Goal: Transaction & Acquisition: Book appointment/travel/reservation

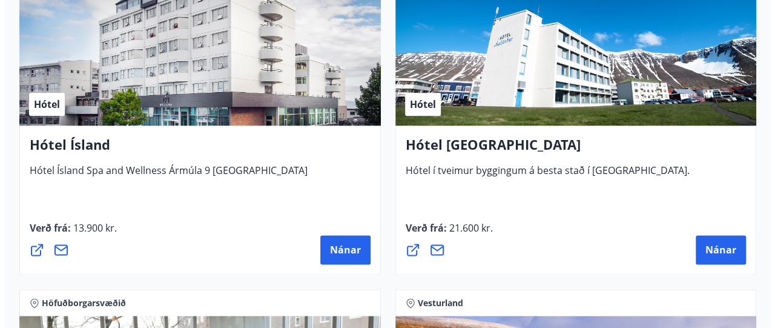
scroll to position [3022, 0]
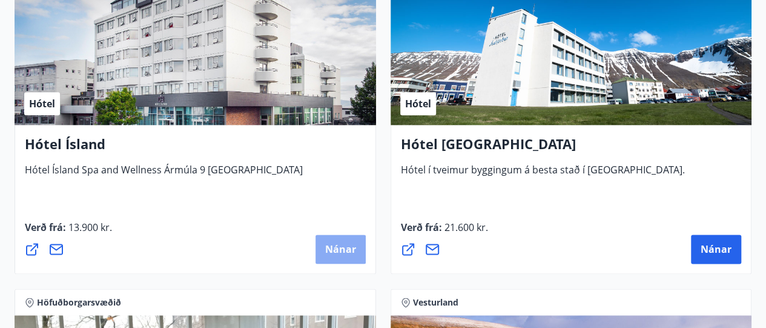
click at [333, 245] on span "Nánar" at bounding box center [340, 248] width 31 height 13
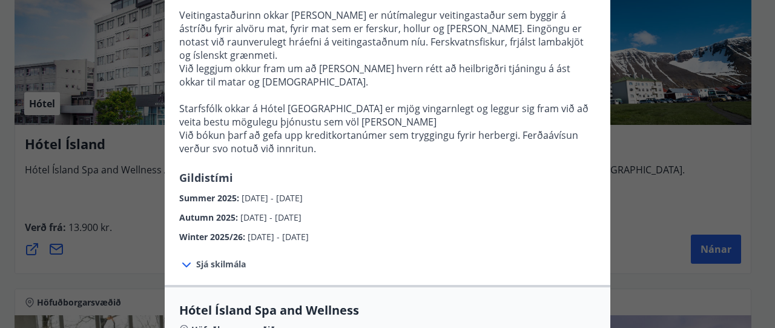
scroll to position [418, 0]
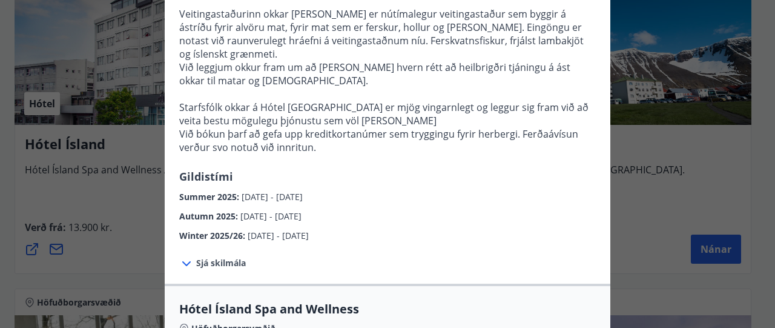
click at [218, 257] on span "Sjá skilmála" at bounding box center [221, 263] width 50 height 12
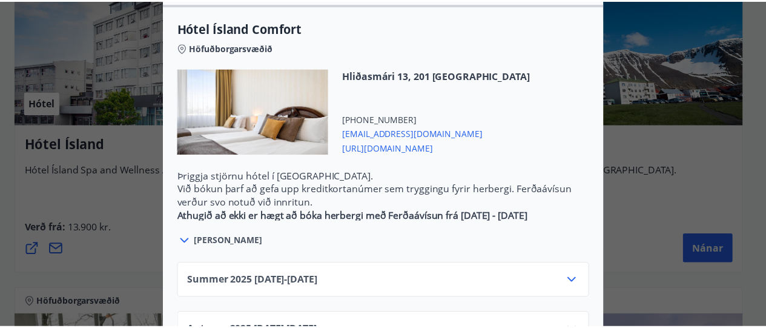
scroll to position [0, 0]
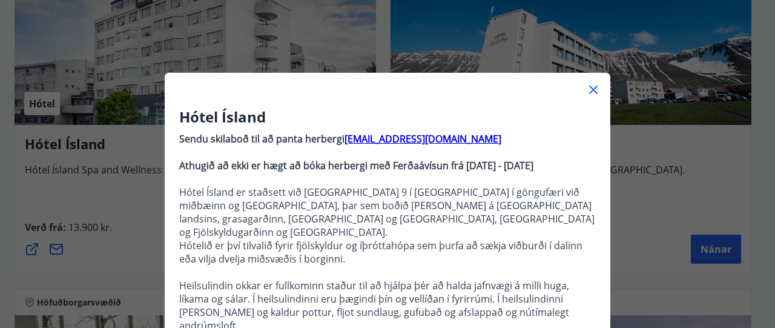
click at [672, 158] on div "Hótel Ísland Sendu skilaboð til að panta herbergi [EMAIL_ADDRESS][DOMAIN_NAME] …" at bounding box center [387, 164] width 775 height 328
click at [588, 93] on icon at bounding box center [593, 89] width 15 height 15
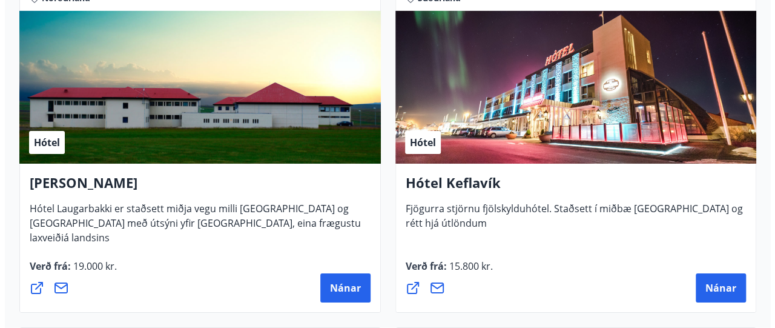
scroll to position [4356, 0]
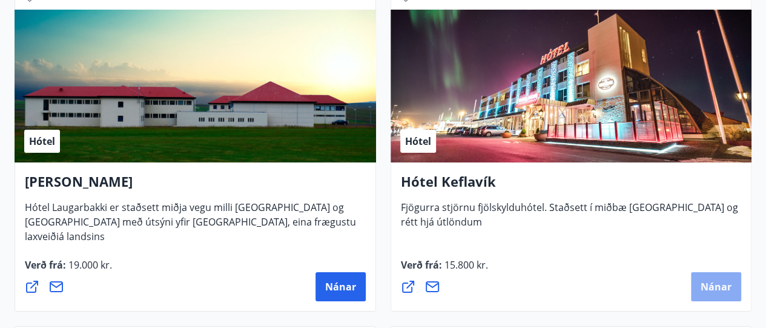
click at [711, 283] on span "Nánar" at bounding box center [716, 286] width 31 height 13
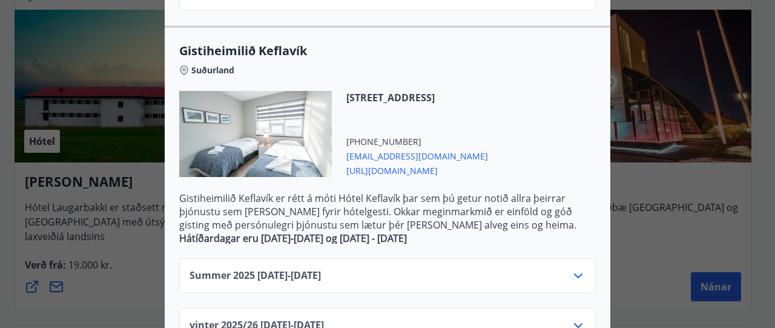
scroll to position [587, 0]
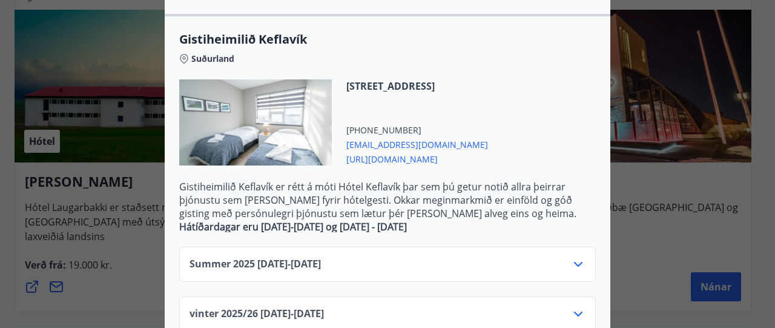
click at [574, 262] on icon at bounding box center [578, 264] width 8 height 5
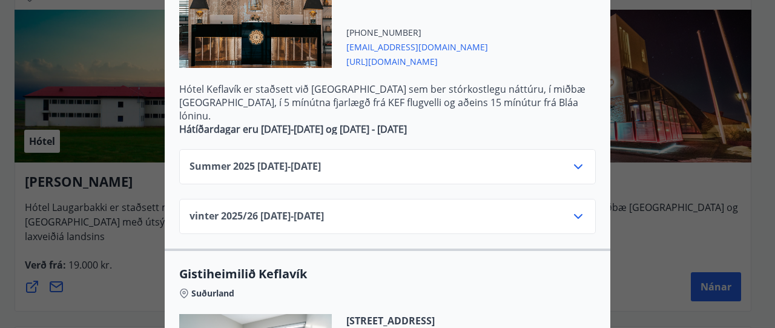
scroll to position [353, 0]
click at [573, 159] on icon at bounding box center [578, 166] width 15 height 15
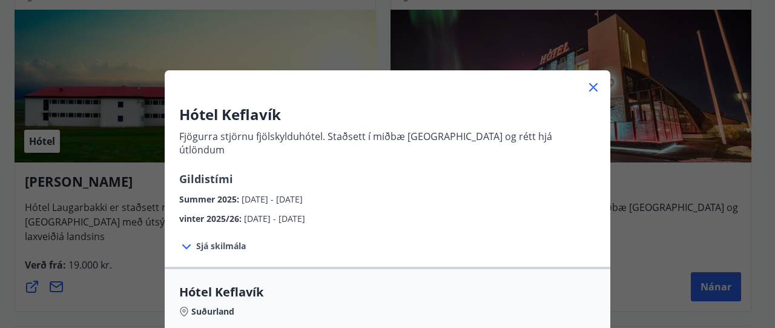
scroll to position [0, 0]
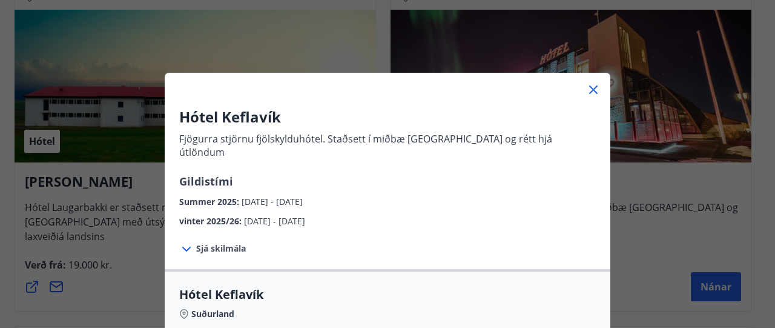
click at [626, 266] on div "Hótel Keflavík Fjögurra stjörnu fjölskylduhótel. Staðsett í miðbæ [GEOGRAPHIC_D…" at bounding box center [387, 164] width 775 height 328
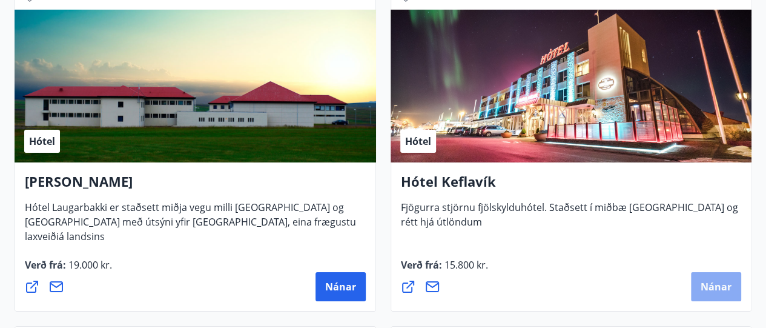
click at [707, 289] on span "Nánar" at bounding box center [716, 286] width 31 height 13
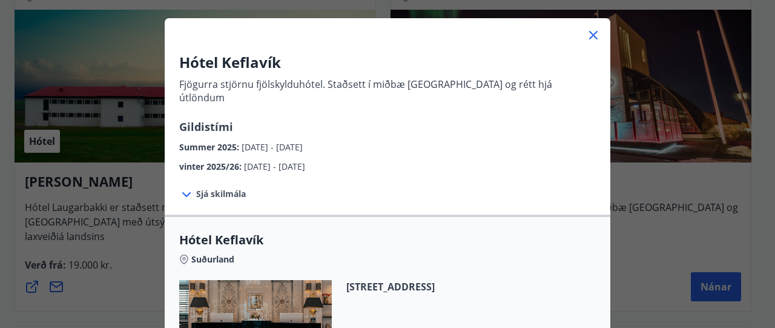
scroll to position [58, 0]
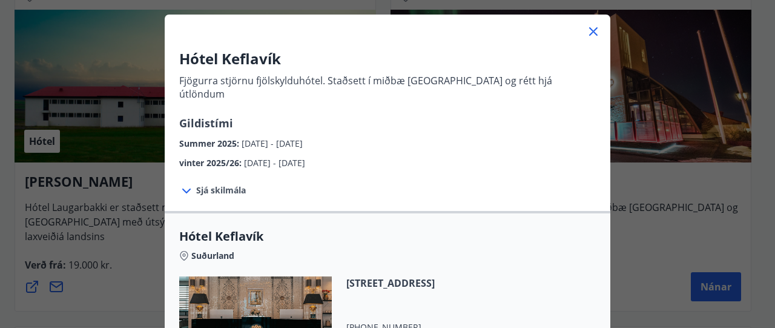
click at [219, 184] on span "Sjá skilmála" at bounding box center [221, 190] width 50 height 12
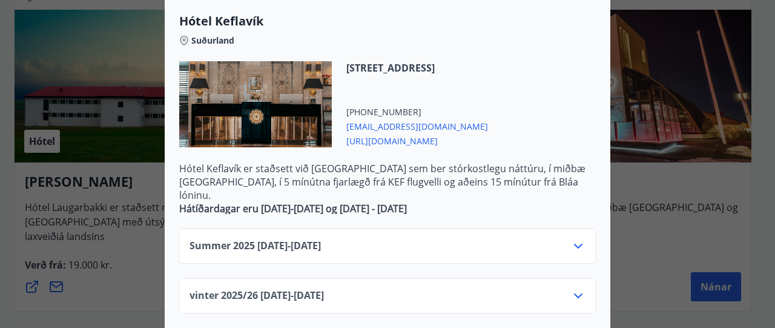
scroll to position [377, 0]
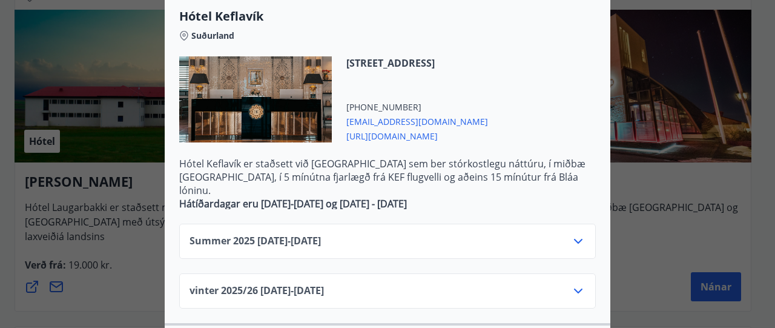
click at [574, 234] on icon at bounding box center [578, 241] width 15 height 15
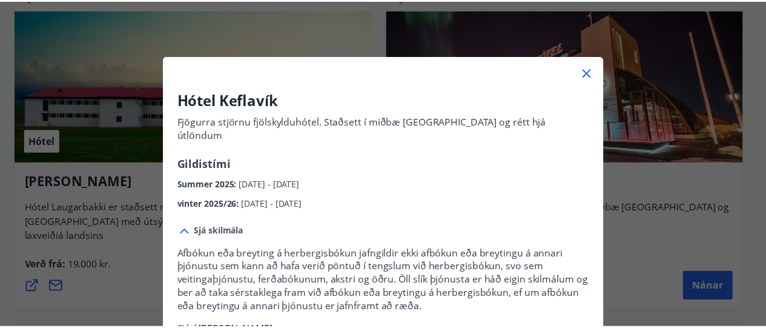
scroll to position [13, 0]
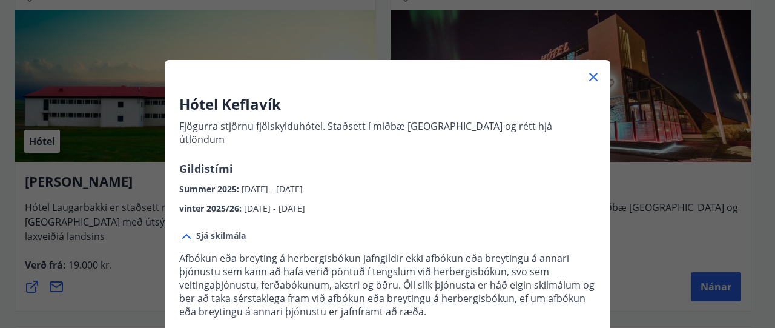
click at [593, 77] on icon at bounding box center [594, 77] width 2 height 2
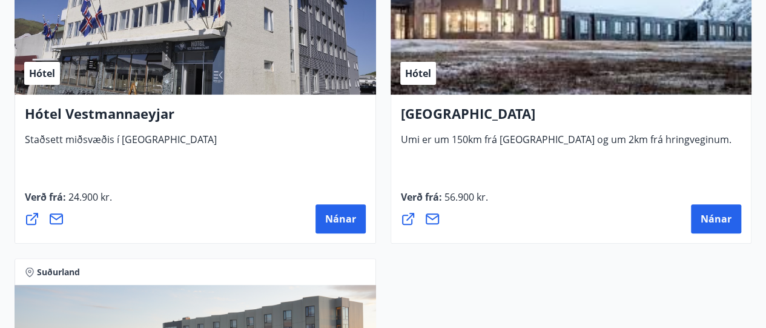
scroll to position [4769, 0]
